Goal: Find specific page/section: Find specific page/section

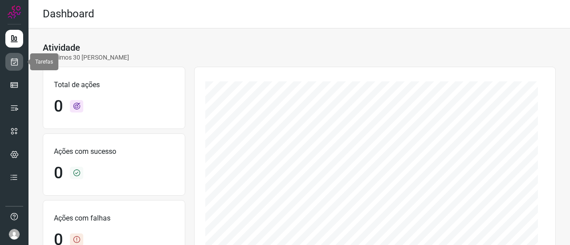
click at [14, 63] on icon at bounding box center [14, 61] width 9 height 9
click at [12, 59] on icon at bounding box center [14, 61] width 9 height 9
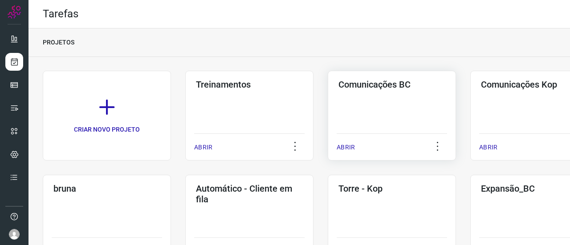
click at [371, 83] on h3 "Comunicações BC" at bounding box center [391, 84] width 107 height 11
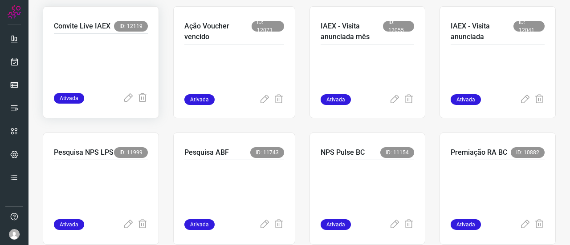
scroll to position [445, 0]
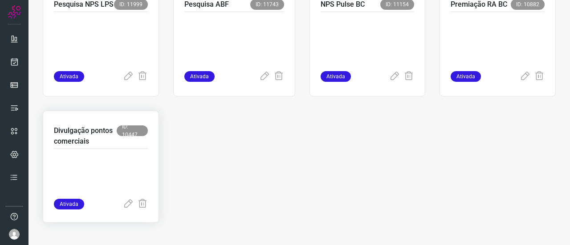
click at [71, 133] on p "Divulgação pontos comerciais" at bounding box center [85, 136] width 63 height 21
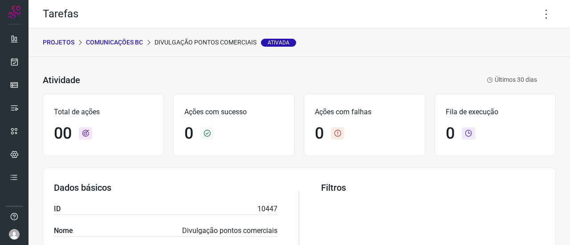
click at [114, 43] on p "Comunicações BC" at bounding box center [114, 42] width 57 height 9
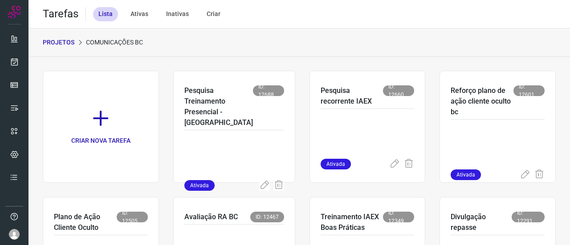
click at [212, 40] on div "PROJETOS Comunicações BC" at bounding box center [300, 43] width 542 height 29
